Goal: Navigation & Orientation: Find specific page/section

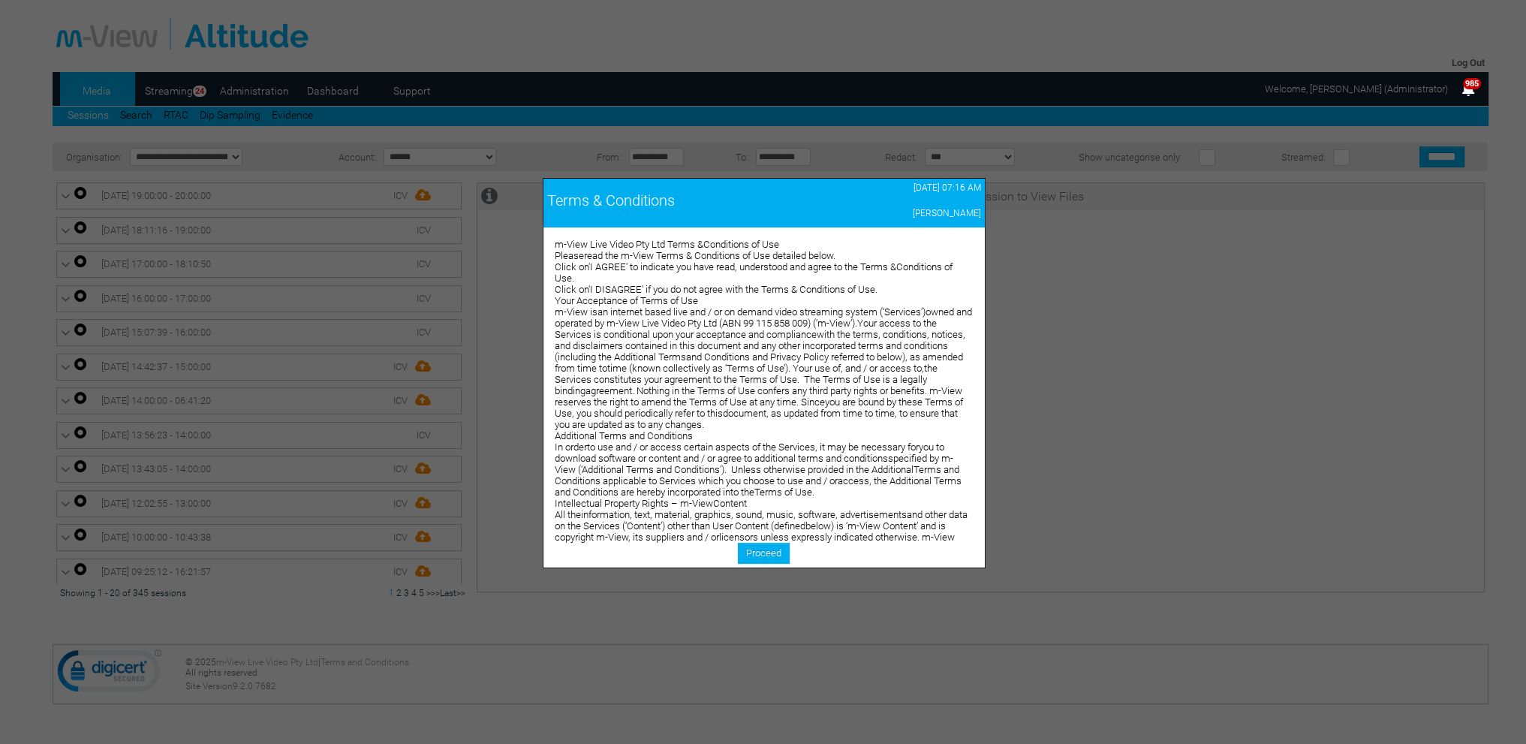
click at [777, 556] on link "Proceed" at bounding box center [764, 553] width 52 height 21
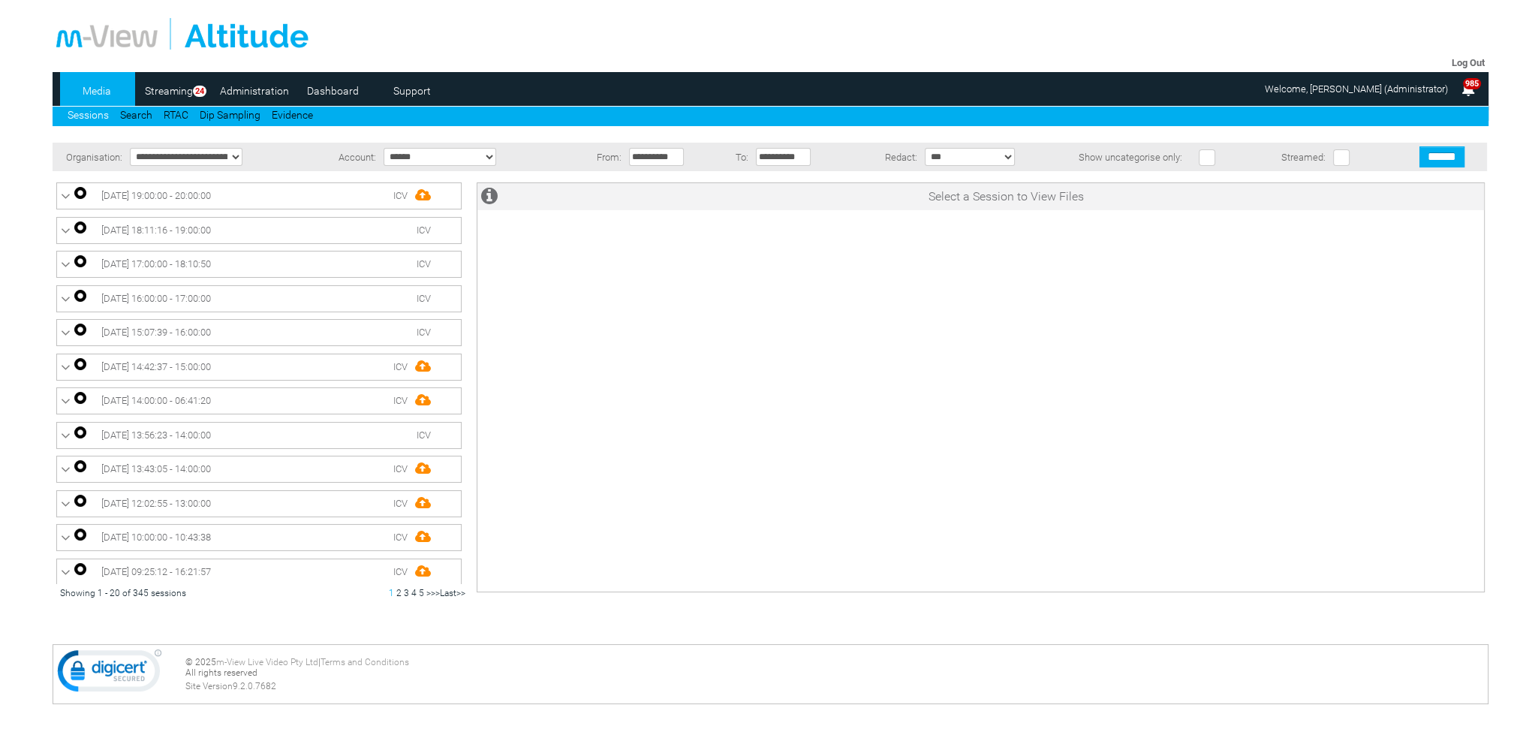
click at [333, 89] on link "Dashboard" at bounding box center [333, 91] width 73 height 23
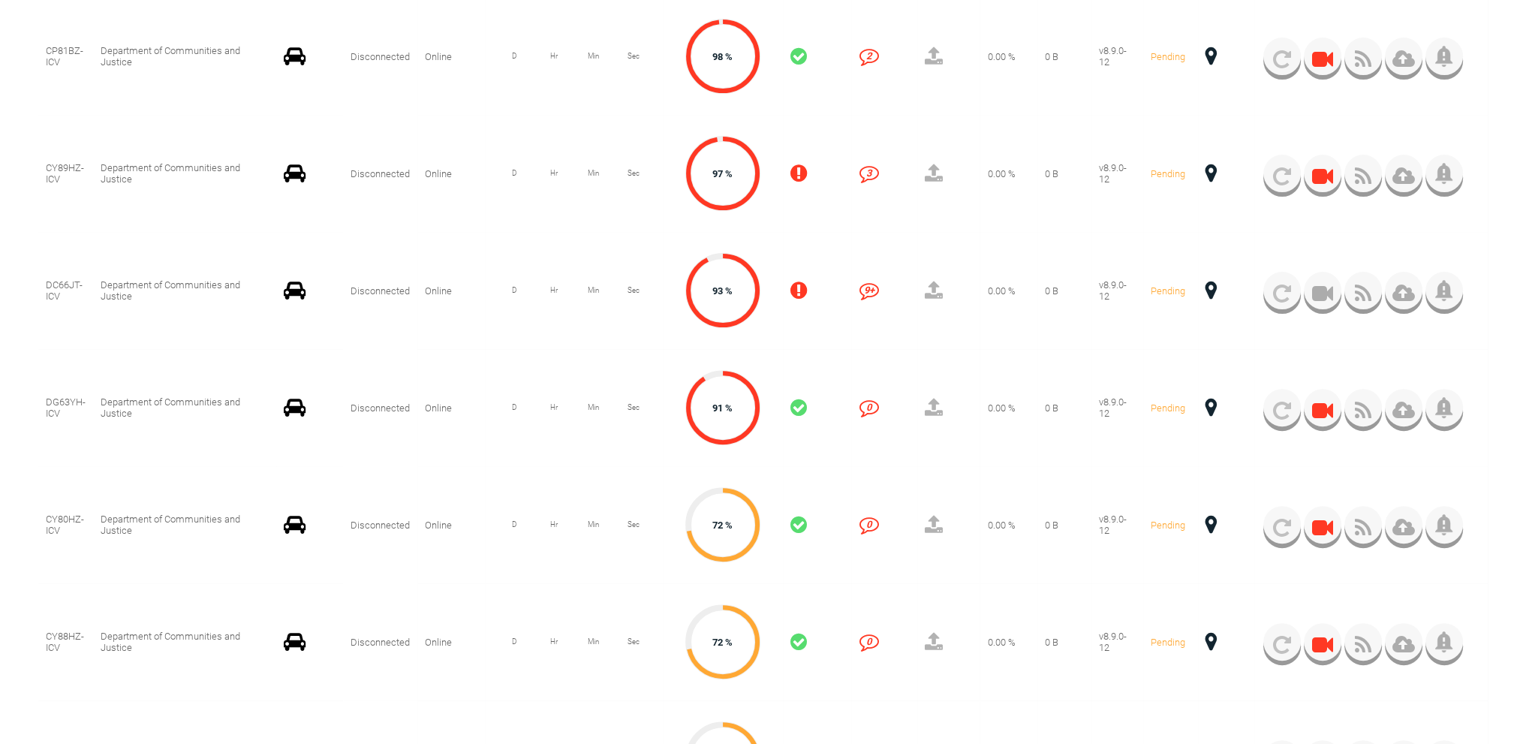
scroll to position [601, 0]
